Goal: Transaction & Acquisition: Purchase product/service

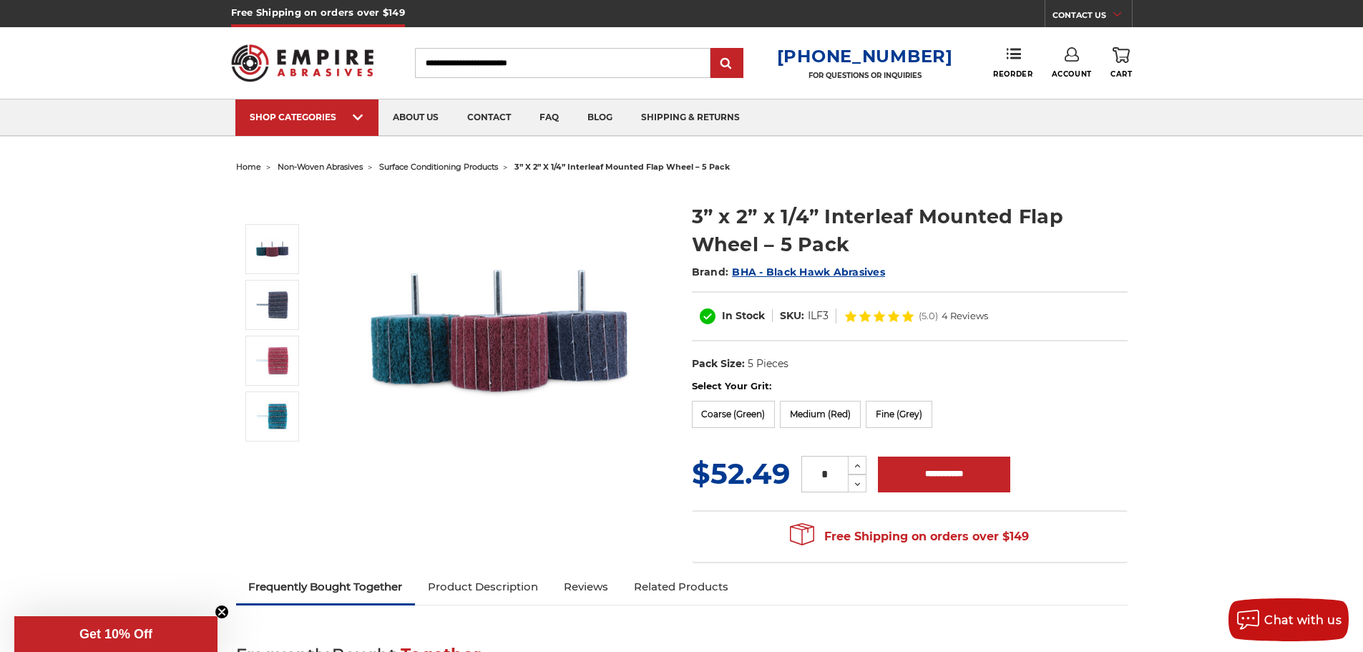
click at [504, 64] on input "Search" at bounding box center [562, 63] width 295 height 30
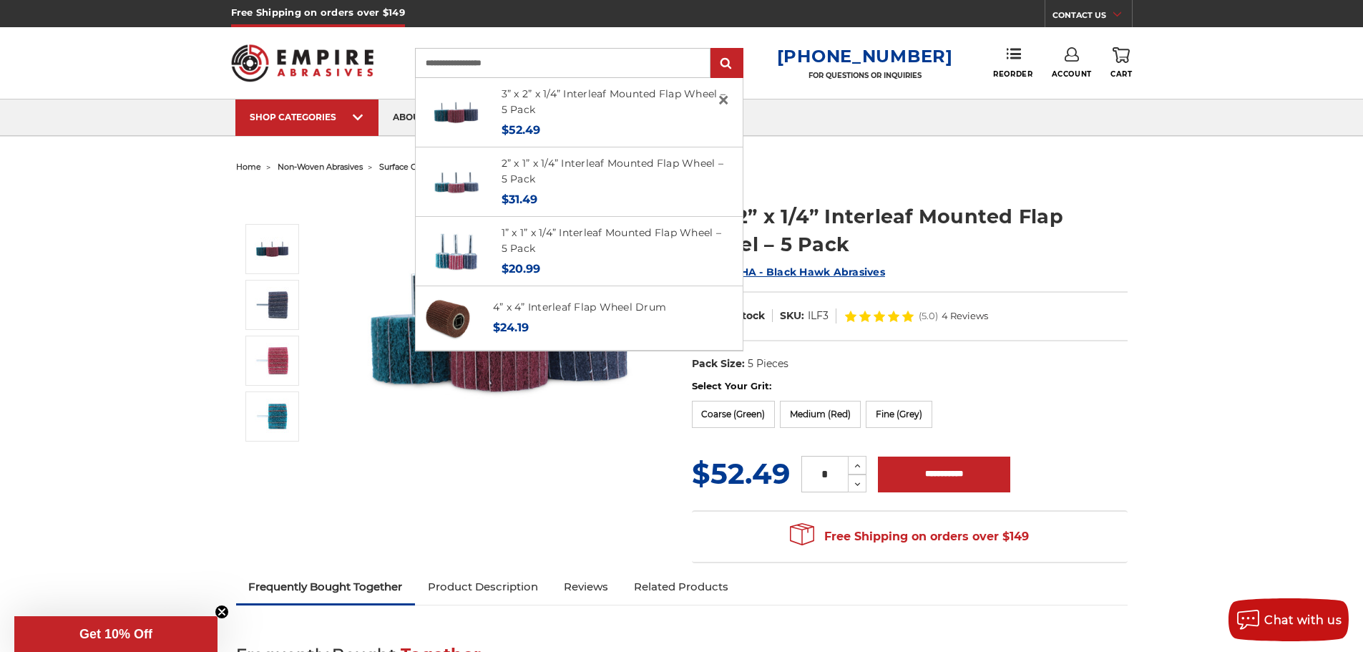
type input "**********"
click at [712, 49] on input "submit" at bounding box center [726, 63] width 29 height 29
